Goal: Communication & Community: Answer question/provide support

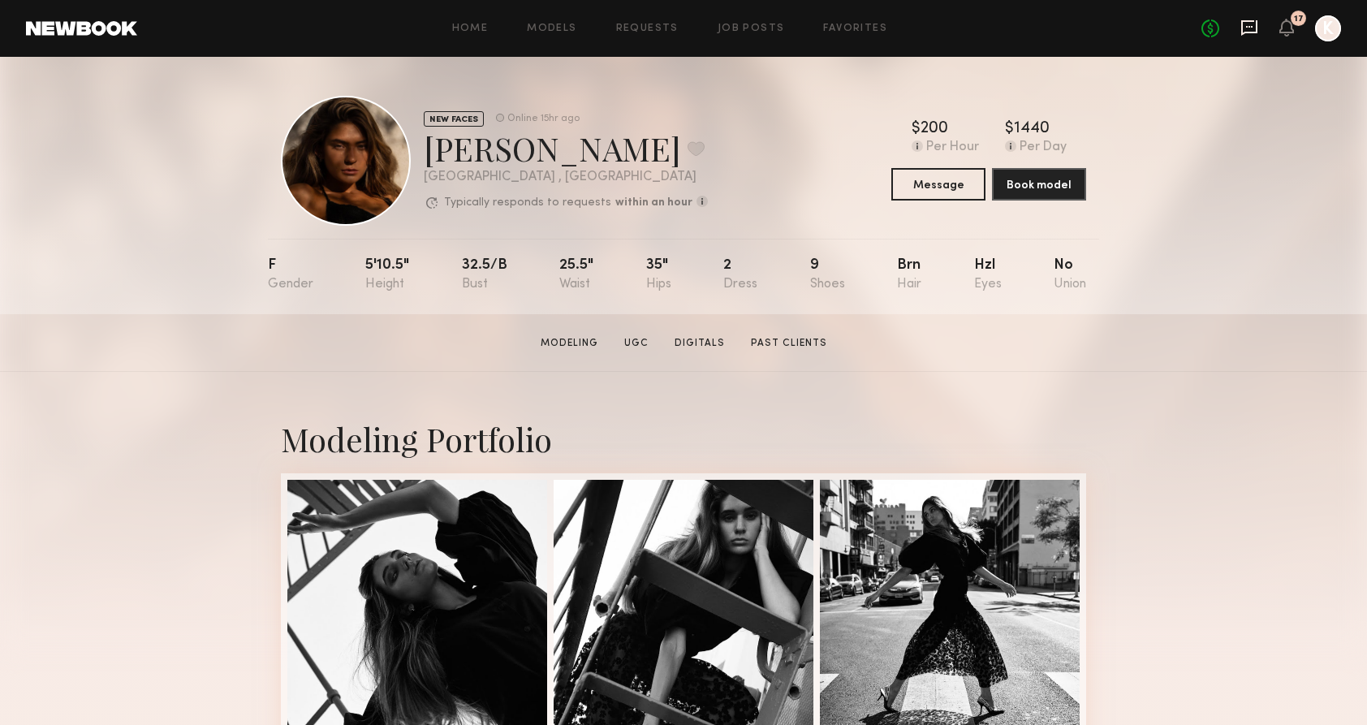
scroll to position [88, 0]
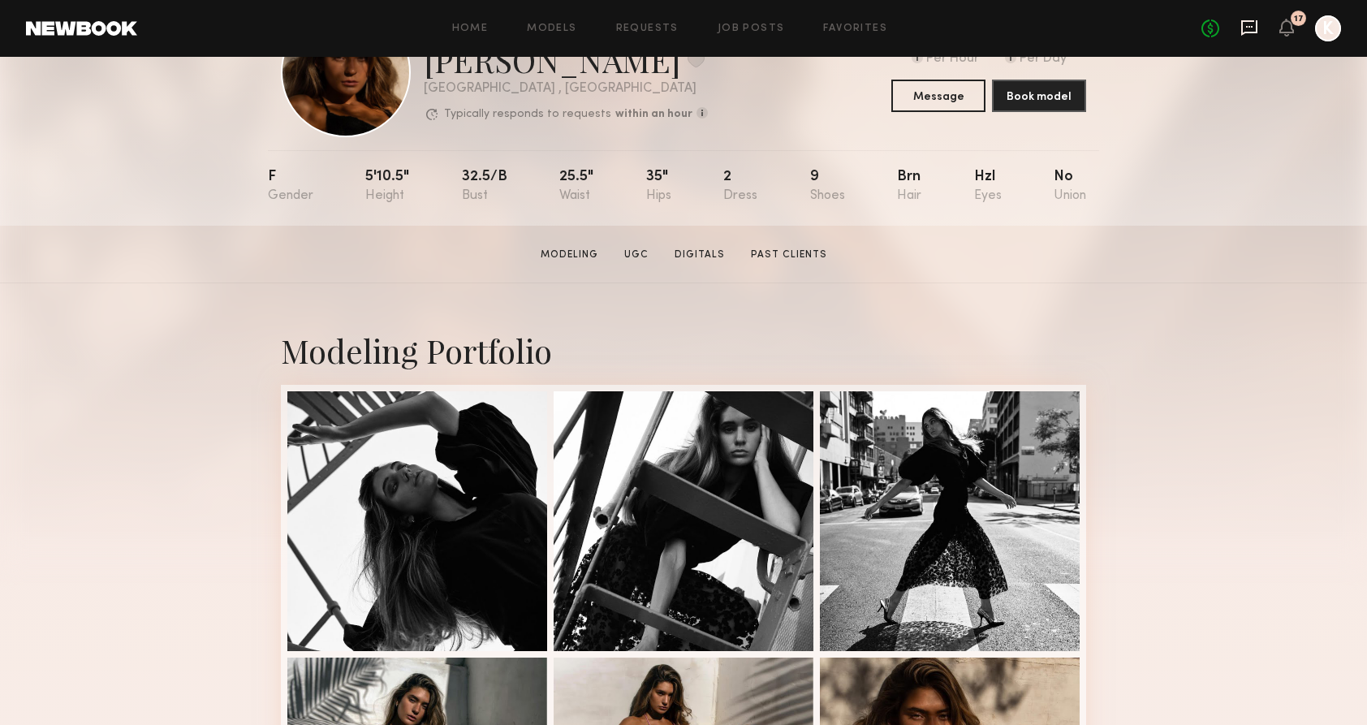
click at [1247, 28] on icon at bounding box center [1249, 27] width 6 height 2
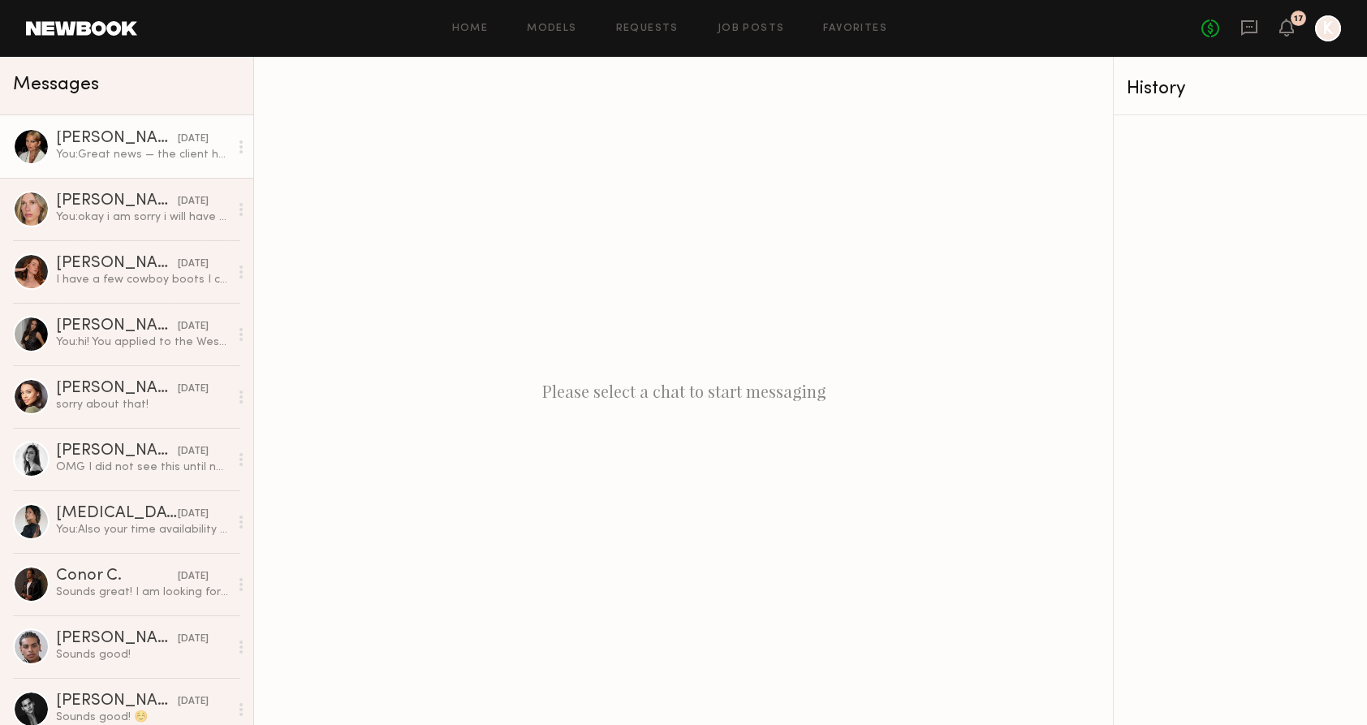
click at [138, 161] on div "You: Great news — the client has selected you to model for the Loyal West shoot…" at bounding box center [142, 154] width 173 height 15
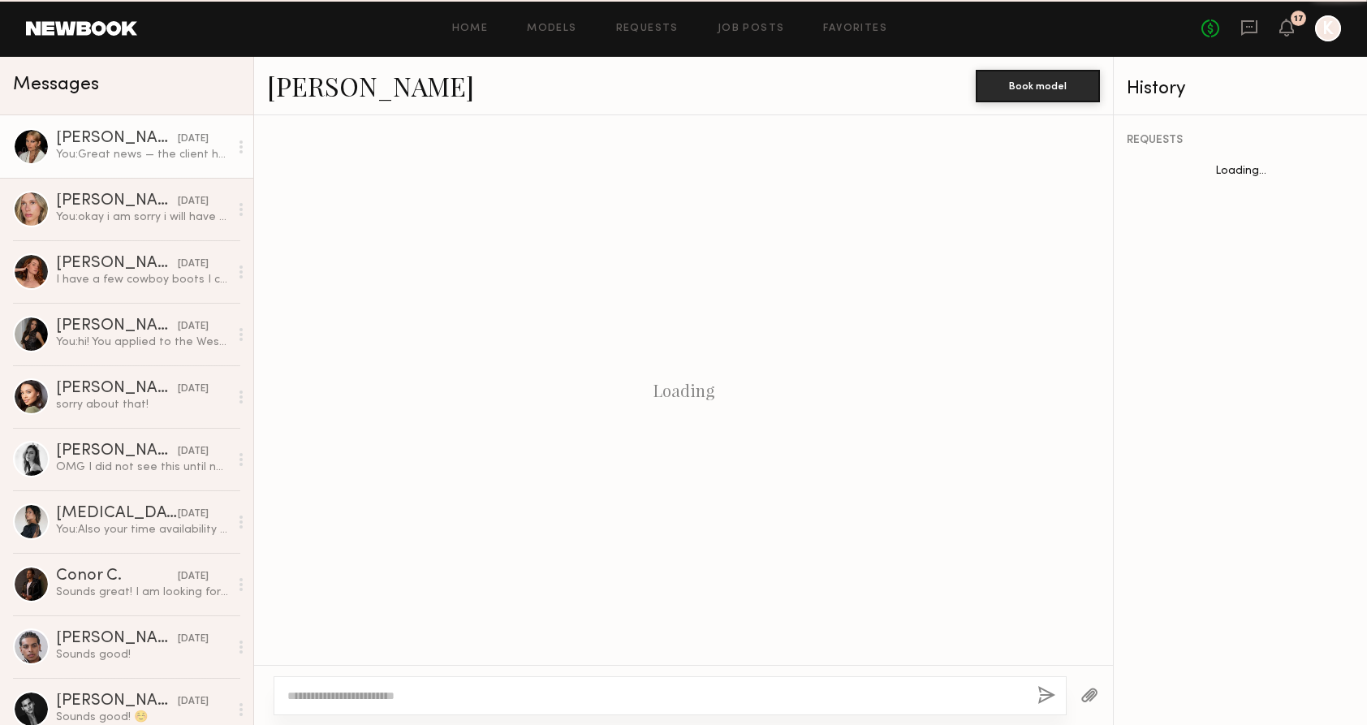
scroll to position [300, 0]
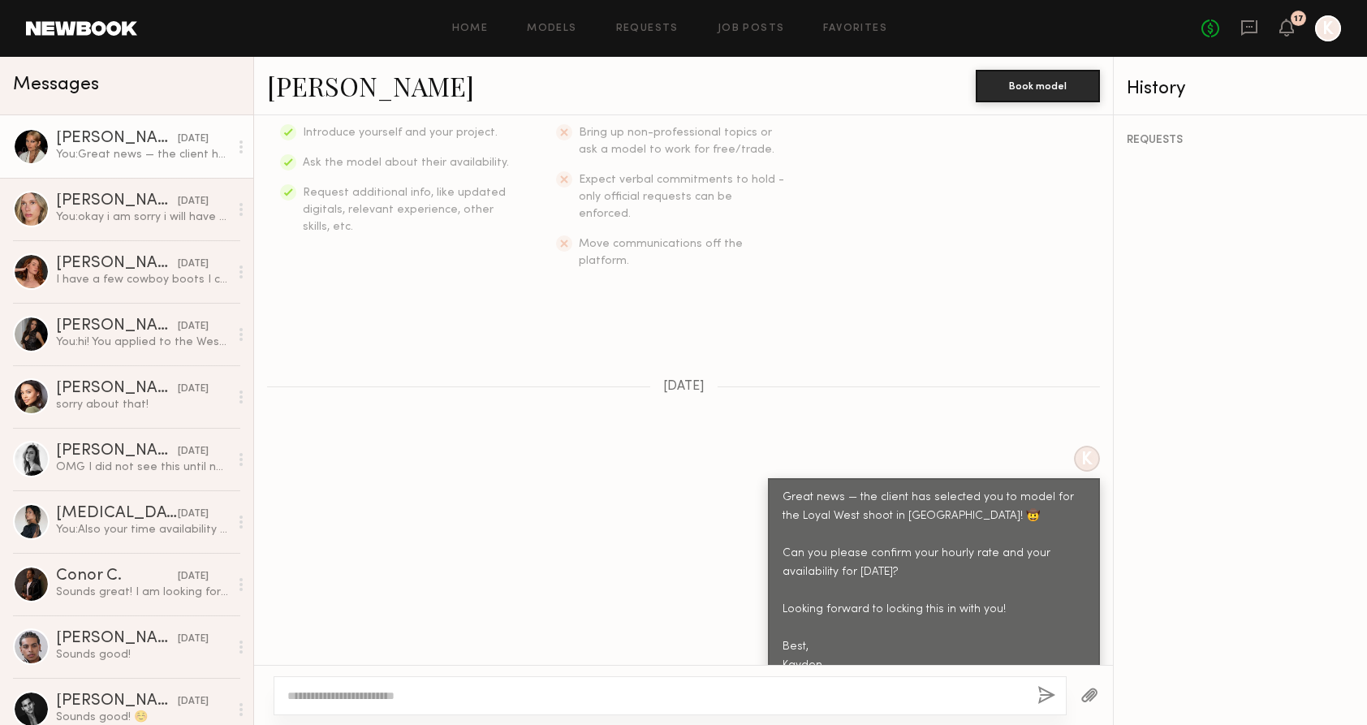
click at [574, 691] on textarea at bounding box center [655, 695] width 737 height 16
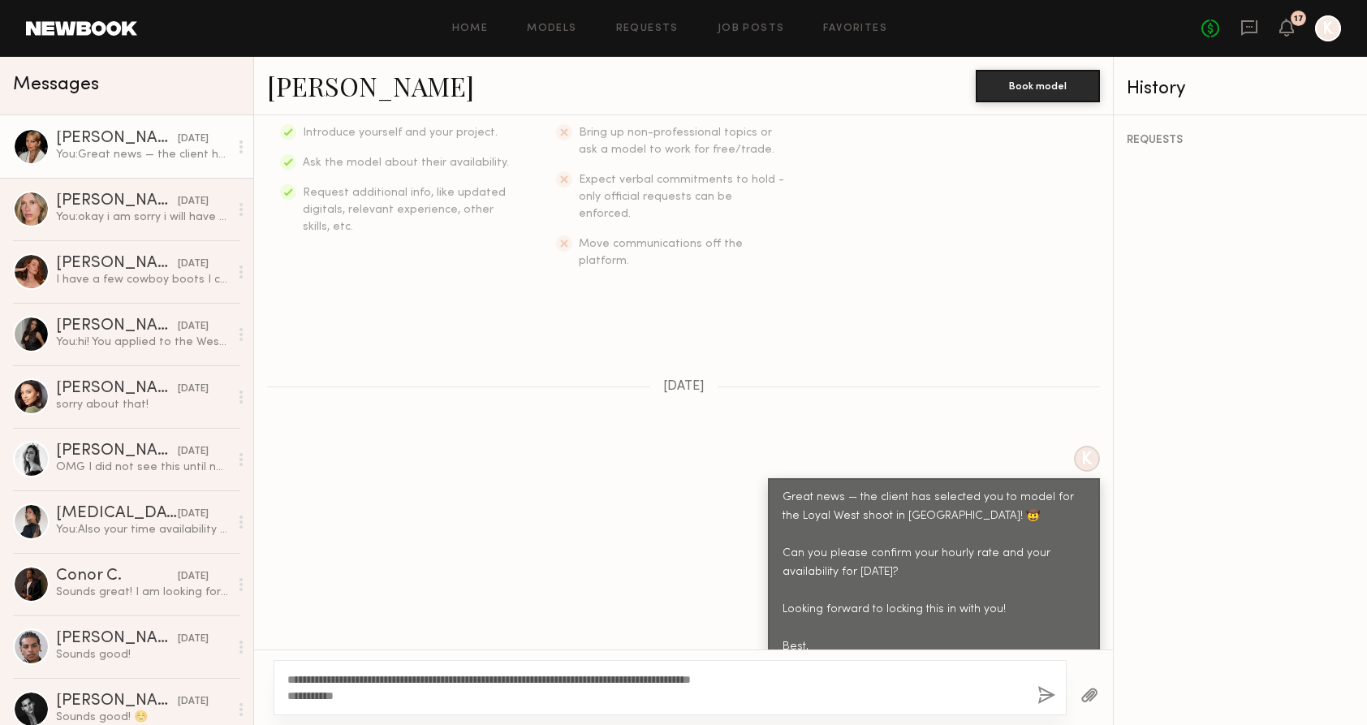
type textarea "**********"
click at [1050, 686] on button "button" at bounding box center [1046, 696] width 18 height 20
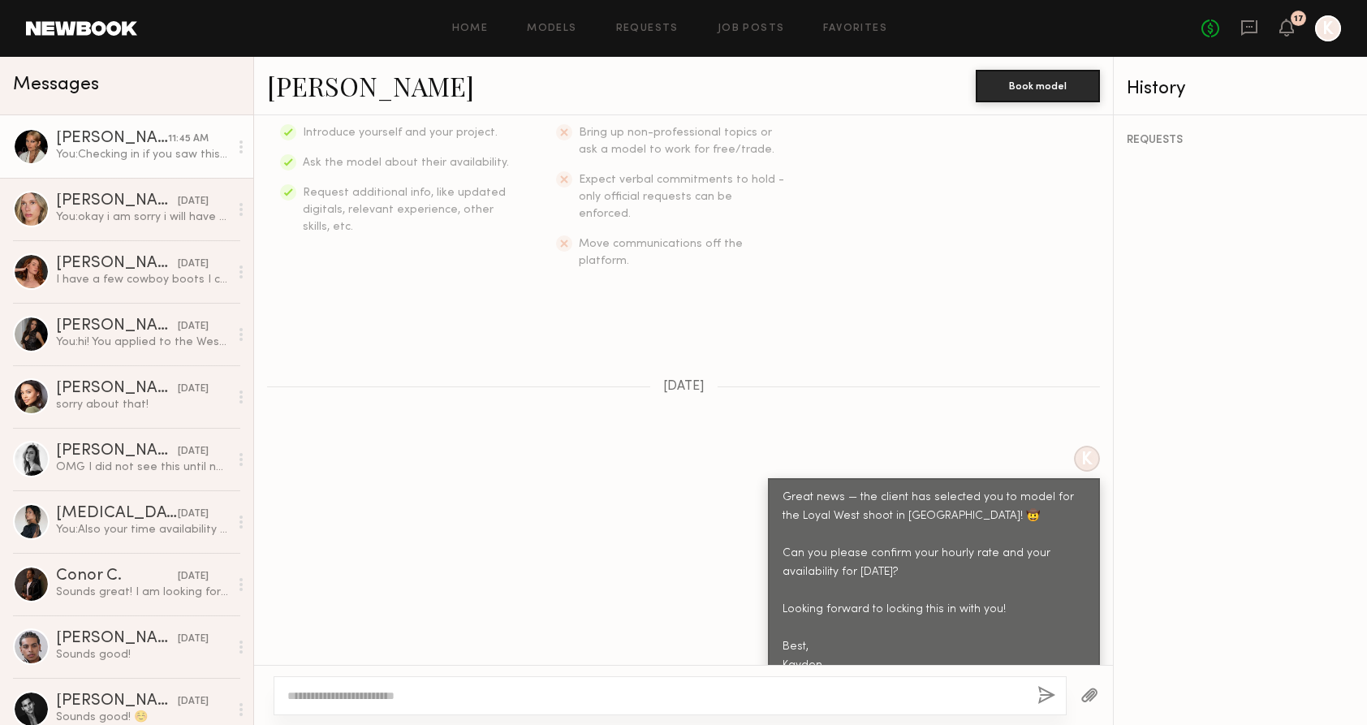
scroll to position [630, 0]
